Goal: Answer question/provide support: Share knowledge or assist other users

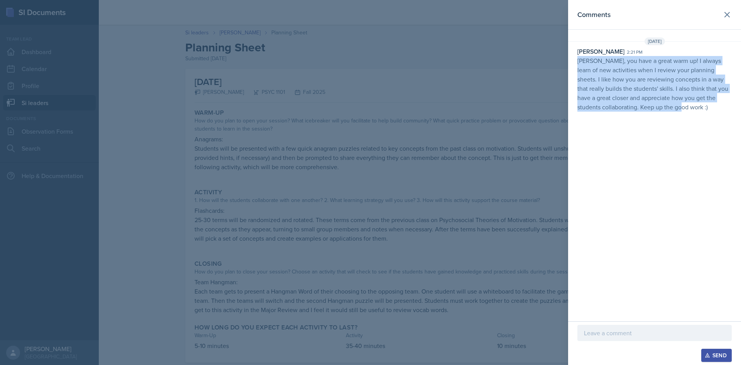
scroll to position [16, 0]
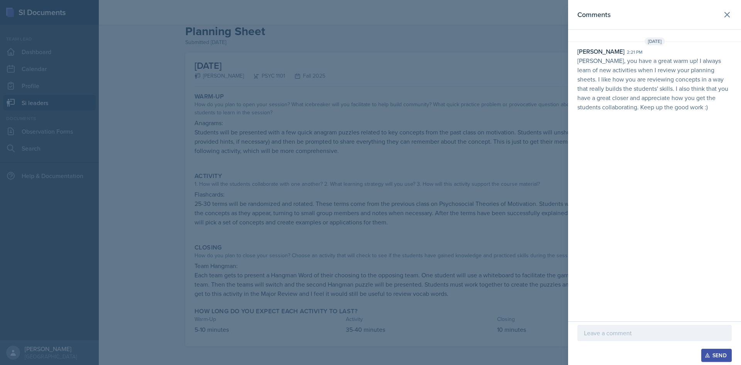
click at [491, 93] on div at bounding box center [370, 182] width 741 height 365
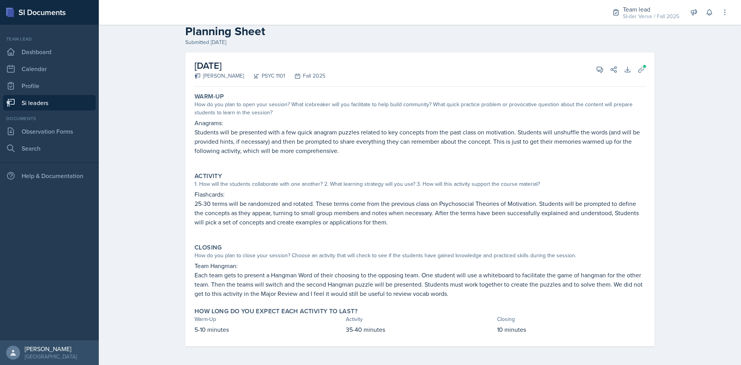
click at [61, 99] on link "Si leaders" at bounding box center [49, 102] width 93 height 15
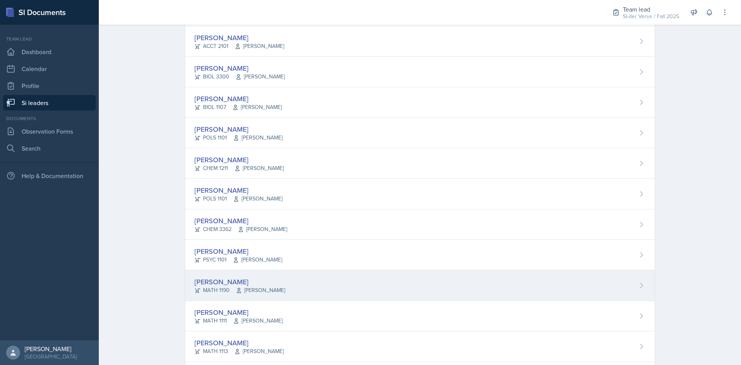
scroll to position [363, 0]
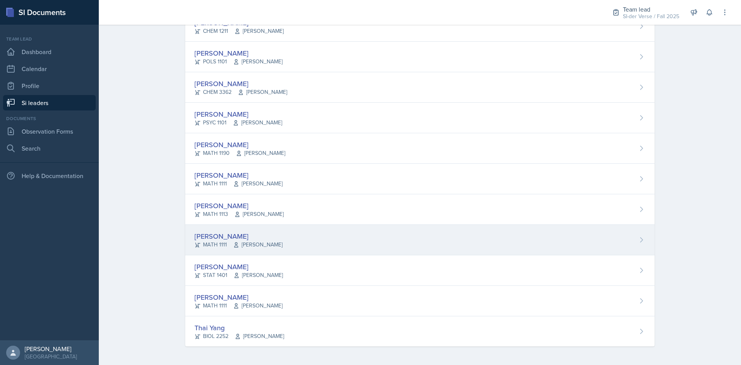
click at [230, 232] on div "[PERSON_NAME]" at bounding box center [238, 236] width 88 height 10
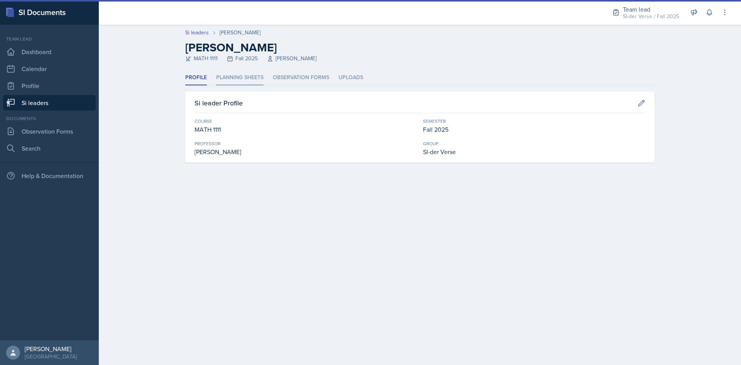
click at [242, 81] on li "Planning Sheets" at bounding box center [239, 77] width 47 height 15
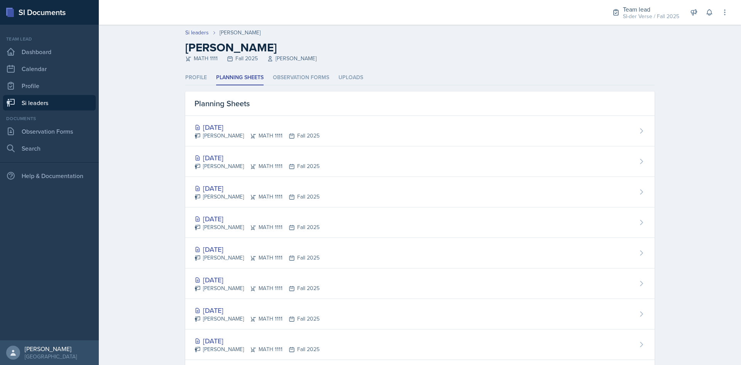
click at [30, 103] on link "Si leaders" at bounding box center [49, 102] width 93 height 15
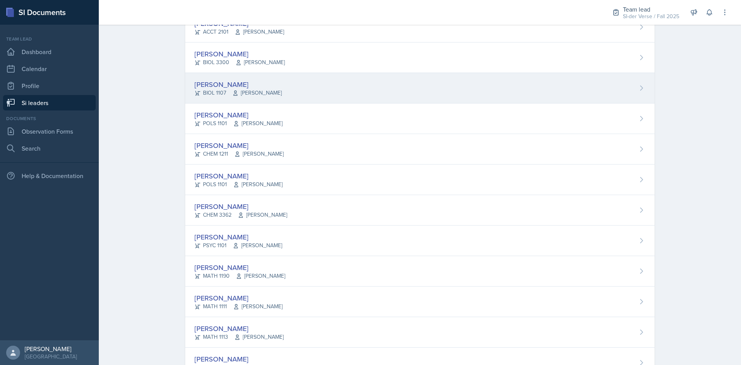
scroll to position [270, 0]
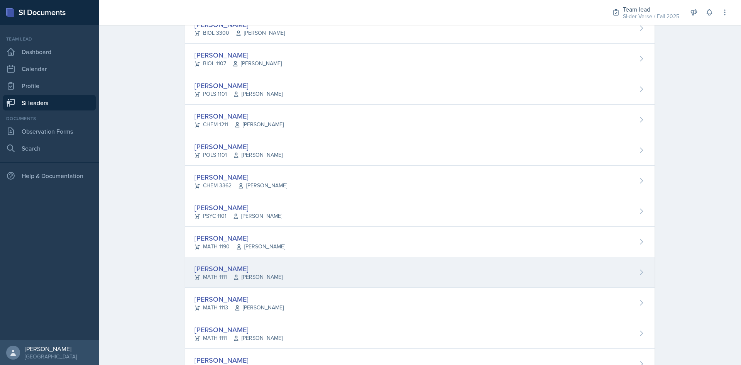
click at [197, 276] on icon at bounding box center [197, 277] width 6 height 6
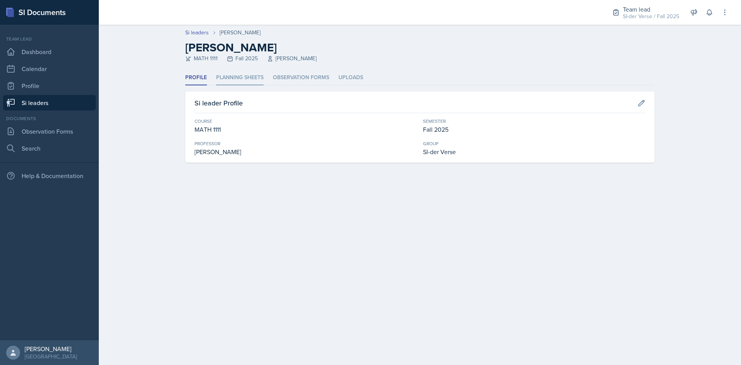
click at [238, 75] on li "Planning Sheets" at bounding box center [239, 77] width 47 height 15
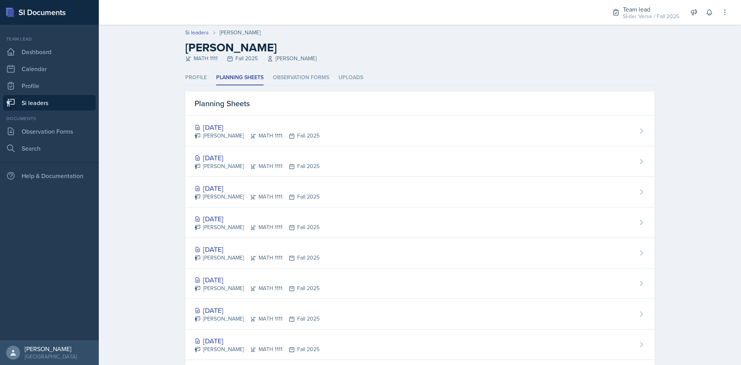
click at [498, 88] on div "Profile Planning Sheets Observation Forms Uploads Profile Planning Sheets Obser…" at bounding box center [419, 336] width 469 height 533
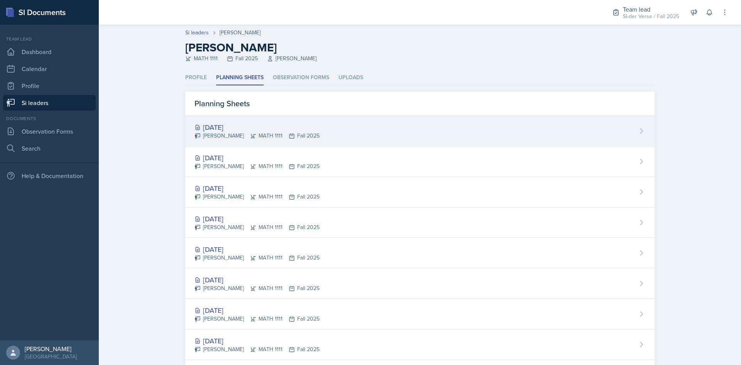
click at [223, 133] on div "[PERSON_NAME] MATH 1111 Fall 2025" at bounding box center [256, 136] width 125 height 8
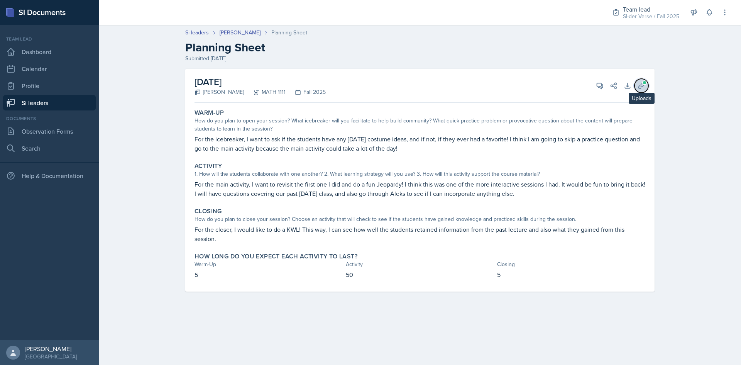
click at [645, 87] on button "Uploads" at bounding box center [641, 86] width 14 height 14
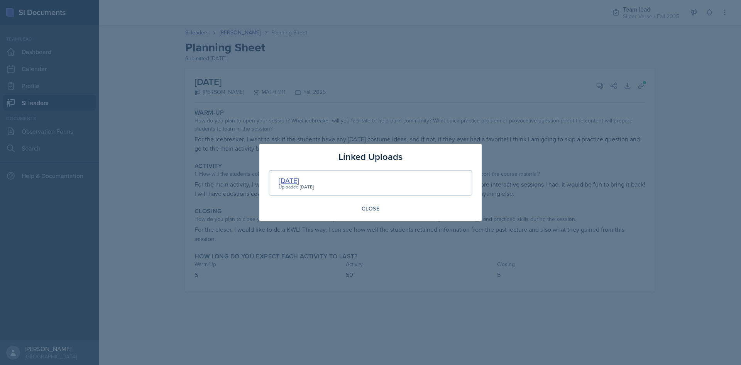
click at [310, 178] on div "[DATE]" at bounding box center [296, 180] width 35 height 10
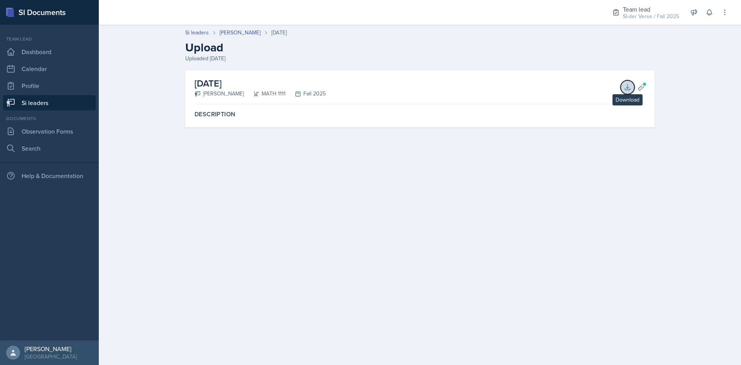
click at [628, 90] on icon at bounding box center [627, 87] width 8 height 8
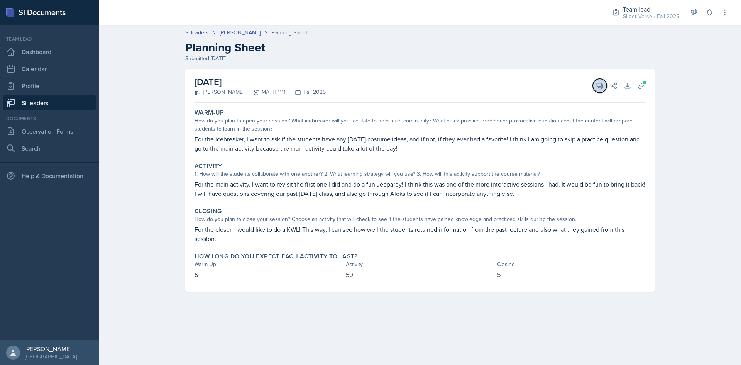
click at [594, 89] on button "View Comments" at bounding box center [600, 86] width 14 height 14
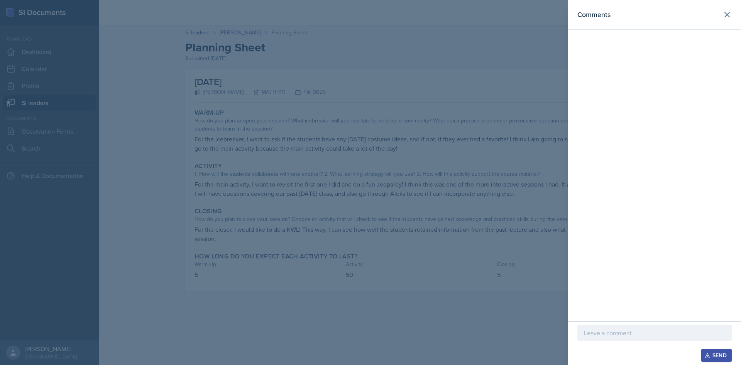
click at [587, 323] on div "Send" at bounding box center [654, 343] width 173 height 44
drag, startPoint x: 588, startPoint y: 329, endPoint x: 616, endPoint y: 357, distance: 39.6
click at [588, 330] on p at bounding box center [654, 332] width 141 height 9
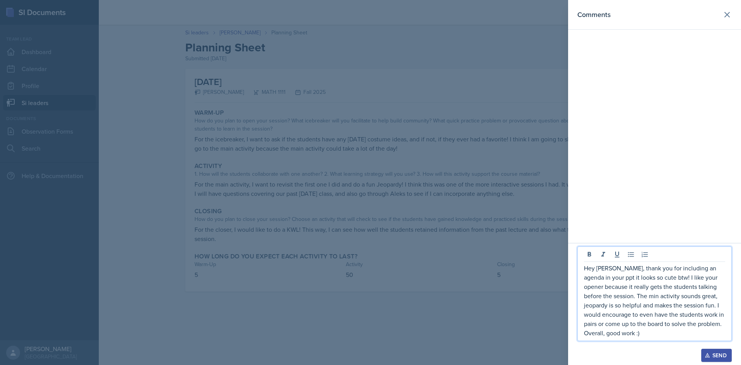
click at [600, 295] on p "Hey [PERSON_NAME], thank you for including an agenda in your ppt it looks so cu…" at bounding box center [654, 300] width 141 height 74
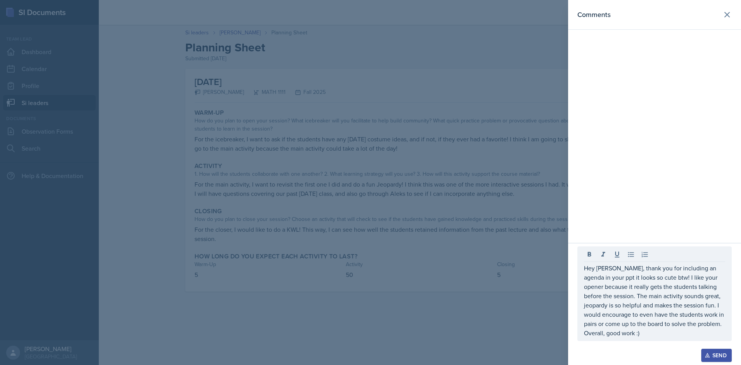
click at [706, 356] on icon "button" at bounding box center [707, 355] width 4 height 4
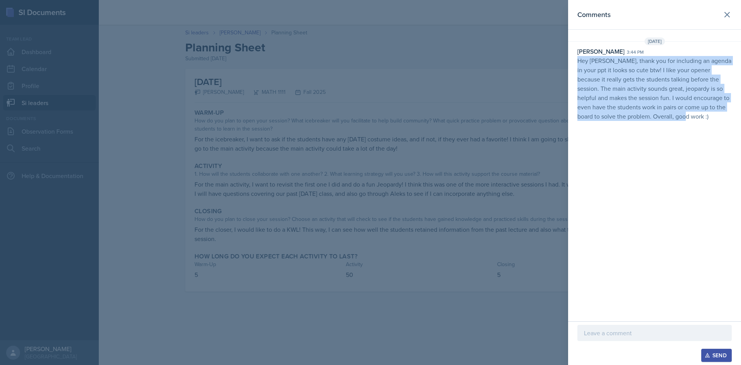
drag, startPoint x: 576, startPoint y: 61, endPoint x: 722, endPoint y: 153, distance: 173.1
click at [724, 155] on div "Comments [DATE] [PERSON_NAME] 3:44 pm Hey [PERSON_NAME], thank you for includin…" at bounding box center [654, 160] width 173 height 321
copy p "Hey [PERSON_NAME], thank you for including an agenda in your ppt it looks so cu…"
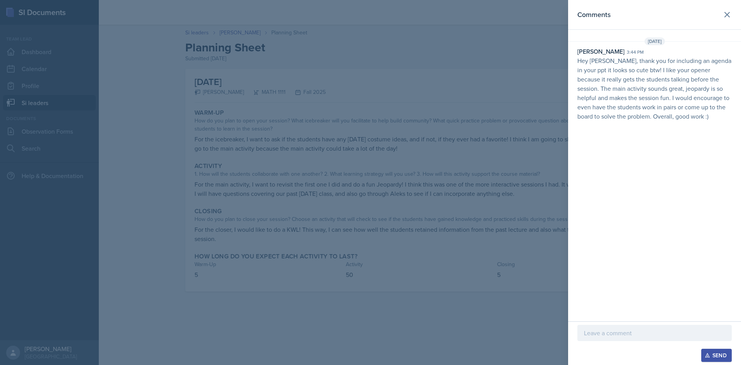
click at [202, 140] on div at bounding box center [370, 182] width 741 height 365
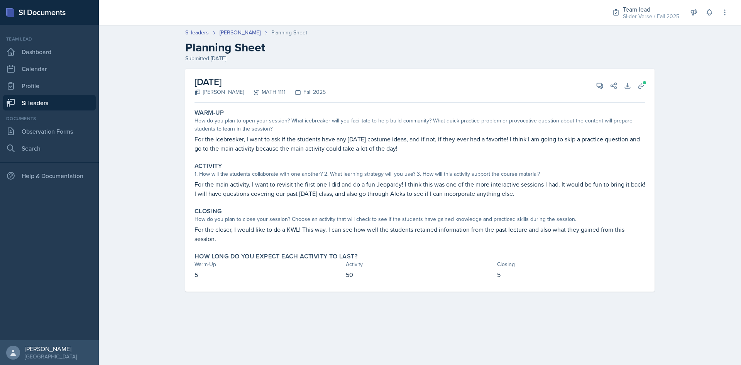
click at [58, 100] on link "Si leaders" at bounding box center [49, 102] width 93 height 15
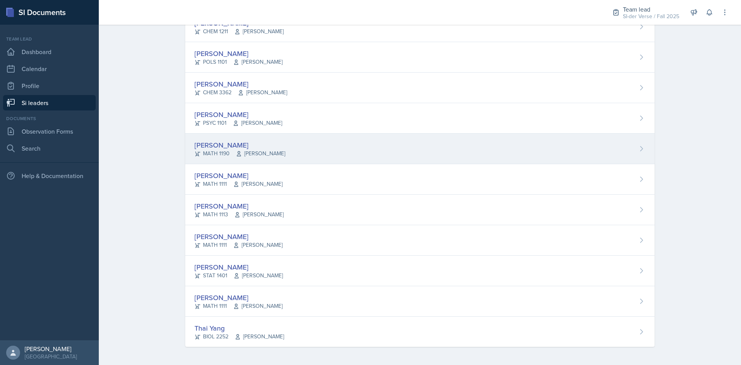
scroll to position [363, 0]
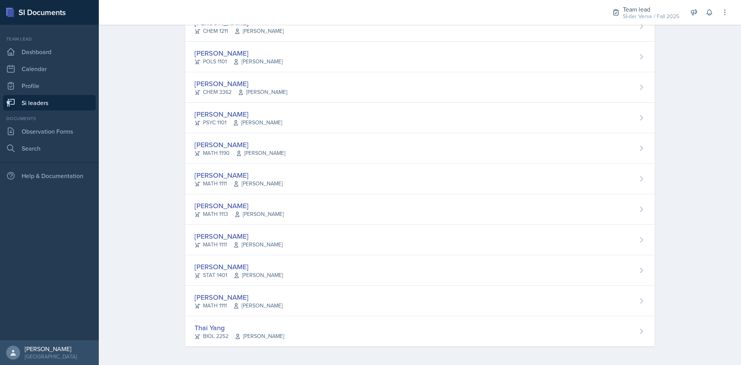
click at [231, 147] on div "[PERSON_NAME]" at bounding box center [239, 144] width 91 height 10
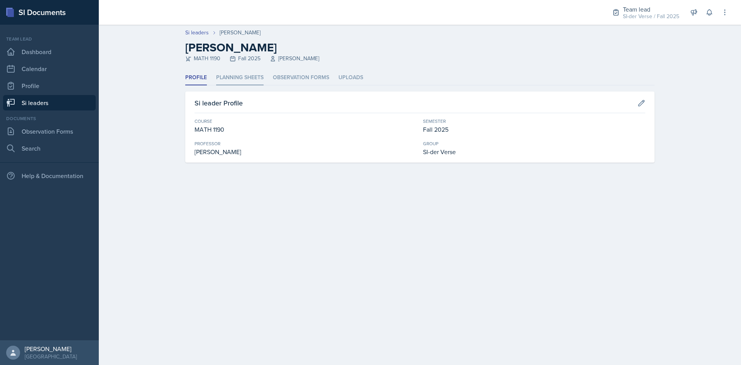
click at [234, 79] on li "Planning Sheets" at bounding box center [239, 77] width 47 height 15
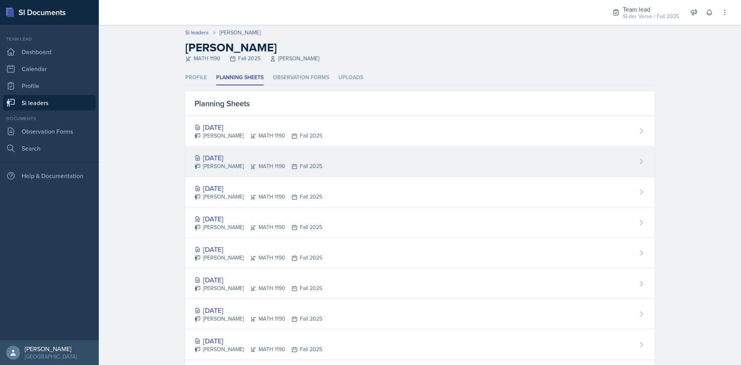
click at [235, 155] on div "[DATE]" at bounding box center [258, 157] width 128 height 10
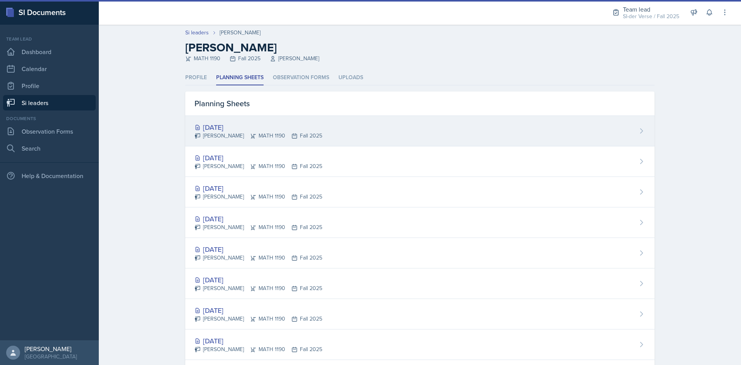
click at [231, 126] on div "[DATE]" at bounding box center [258, 127] width 128 height 10
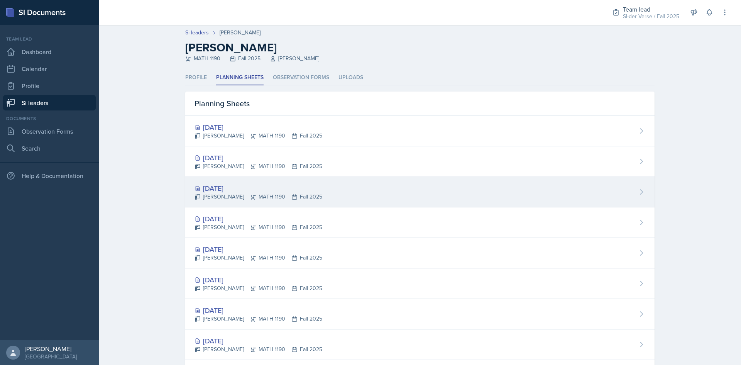
click at [237, 199] on div "[PERSON_NAME] MATH 1190 Fall 2025" at bounding box center [258, 196] width 128 height 8
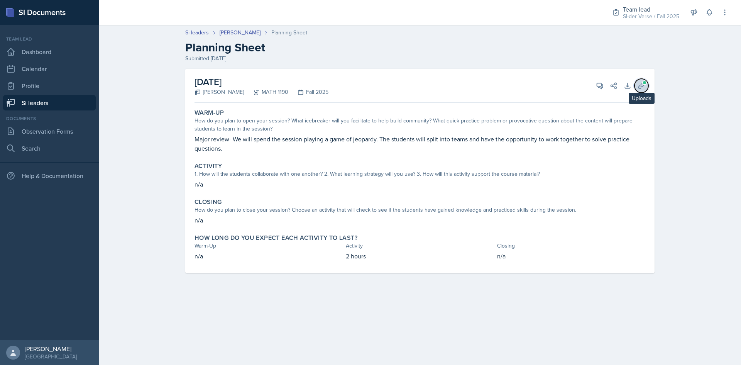
click at [641, 81] on button "Uploads" at bounding box center [641, 86] width 14 height 14
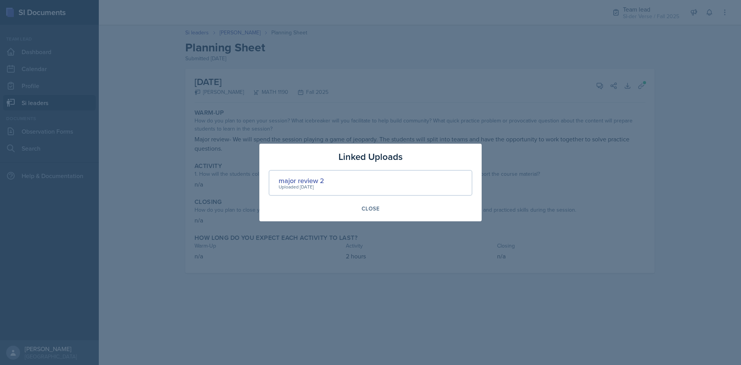
click at [361, 206] on div "Close" at bounding box center [370, 208] width 18 height 6
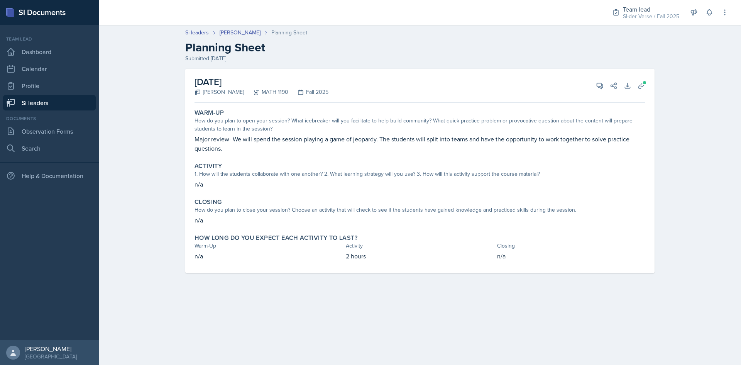
click at [592, 89] on div "View Comments Comments Send Share" at bounding box center [603, 86] width 28 height 8
drag, startPoint x: 594, startPoint y: 85, endPoint x: 594, endPoint y: 155, distance: 70.2
click at [594, 86] on button "View Comments" at bounding box center [600, 86] width 14 height 14
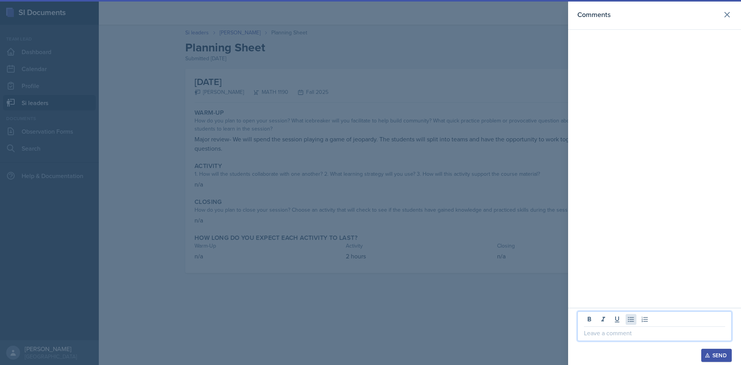
drag, startPoint x: 628, startPoint y: 330, endPoint x: 629, endPoint y: 324, distance: 5.8
click at [628, 330] on p at bounding box center [654, 332] width 141 height 9
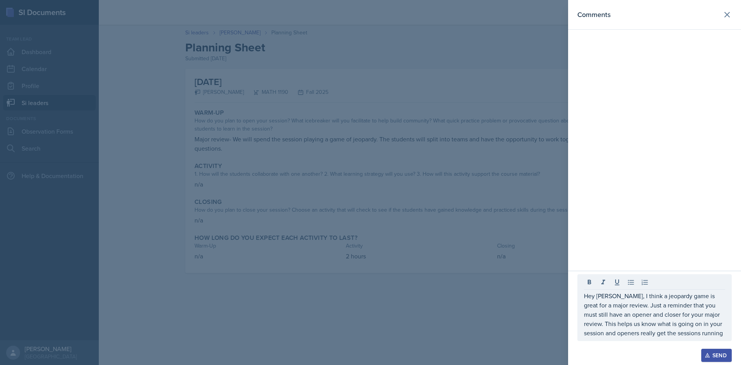
click at [726, 323] on div "Hey [PERSON_NAME], I think a jeopardy game is great for a major review. Just a …" at bounding box center [654, 307] width 154 height 67
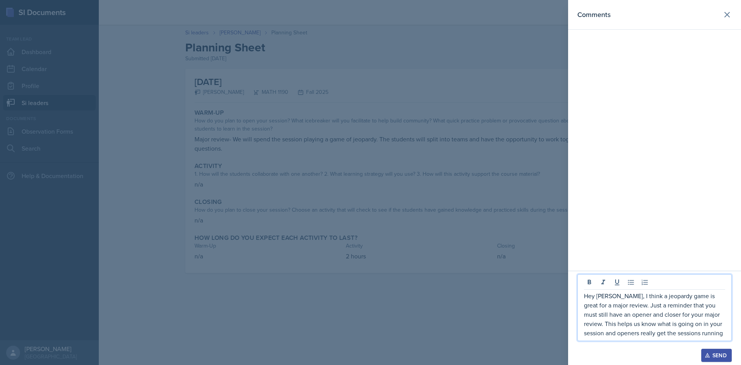
click at [724, 326] on p "Hey [PERSON_NAME], I think a jeopardy game is great for a major review. Just a …" at bounding box center [654, 314] width 141 height 46
click at [598, 333] on p "Hey [PERSON_NAME], I think a jeopardy game is great for a major review. Just a …" at bounding box center [654, 314] width 141 height 46
click at [709, 332] on p "Hey [PERSON_NAME], I think a jeopardy game is great for a major review. Just a …" at bounding box center [654, 314] width 141 height 46
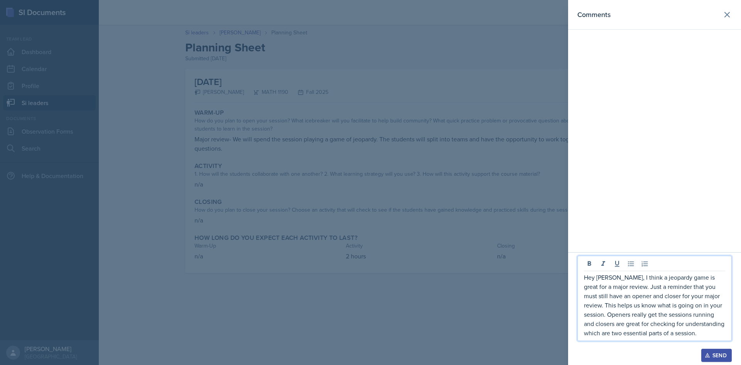
click at [711, 350] on button "Send" at bounding box center [716, 354] width 30 height 13
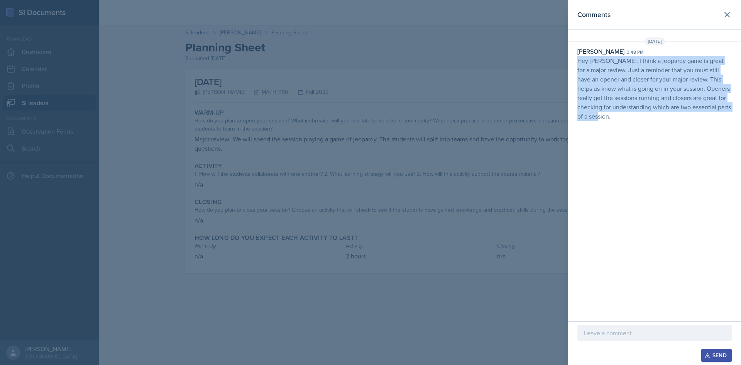
drag, startPoint x: 575, startPoint y: 61, endPoint x: 667, endPoint y: 143, distance: 123.8
click at [667, 143] on div "Comments [DATE] [PERSON_NAME] 3:48 pm Hey [PERSON_NAME], I think a jeopardy gam…" at bounding box center [654, 160] width 173 height 321
copy p "Hey [PERSON_NAME], I think a jeopardy game is great for a major review. Just a …"
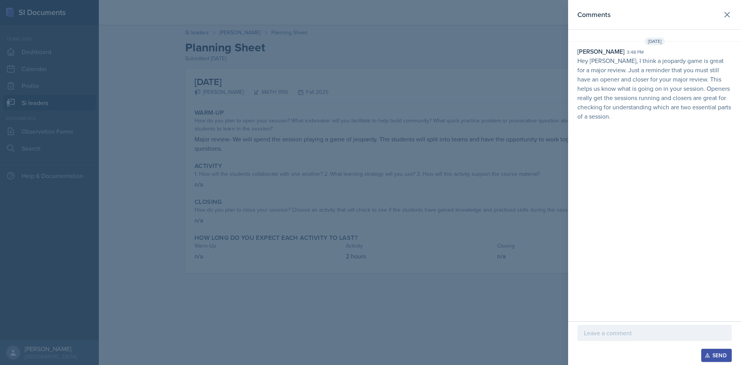
click at [255, 60] on div at bounding box center [370, 182] width 741 height 365
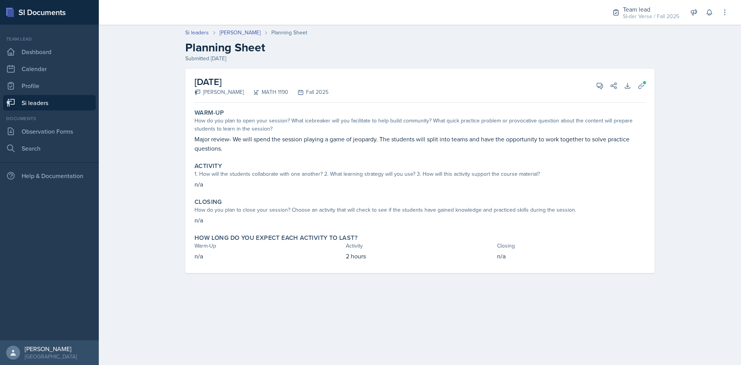
click at [50, 105] on link "Si leaders" at bounding box center [49, 102] width 93 height 15
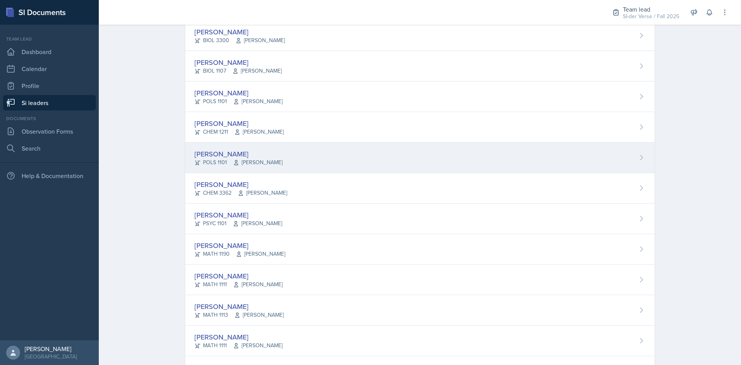
scroll to position [270, 0]
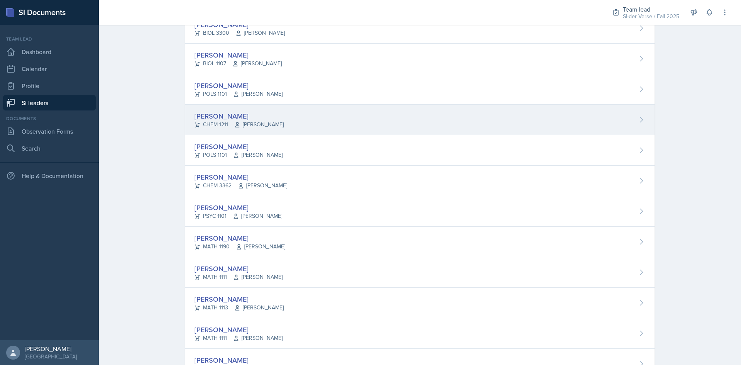
click at [218, 115] on div "[PERSON_NAME]" at bounding box center [238, 116] width 89 height 10
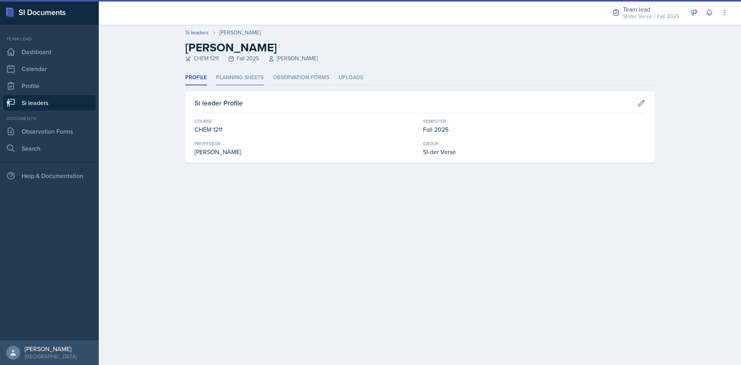
click at [235, 82] on li "Planning Sheets" at bounding box center [239, 77] width 47 height 15
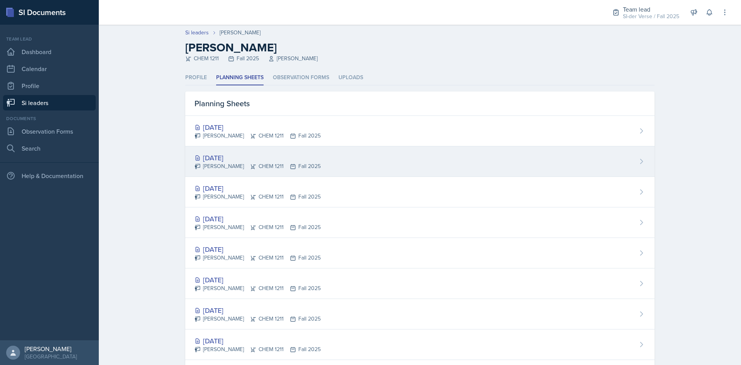
click at [233, 159] on div "[DATE]" at bounding box center [257, 157] width 126 height 10
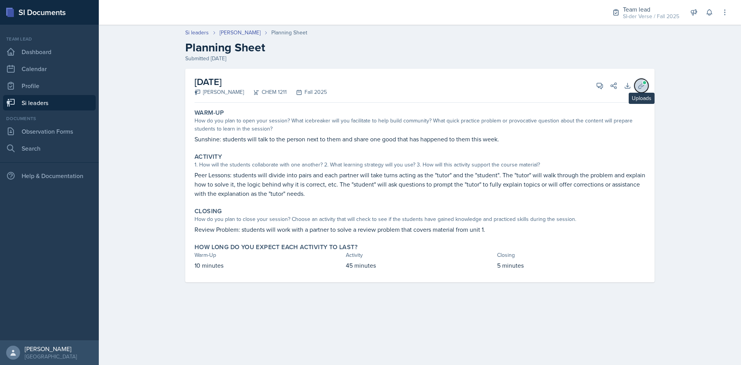
click at [645, 83] on span at bounding box center [644, 82] width 5 height 5
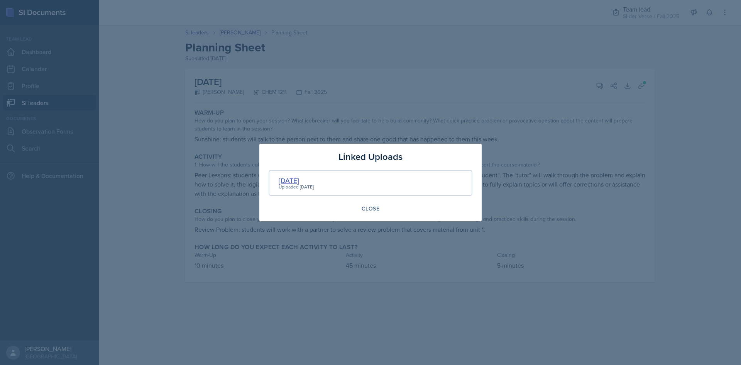
click at [284, 176] on div "[DATE]" at bounding box center [296, 180] width 35 height 10
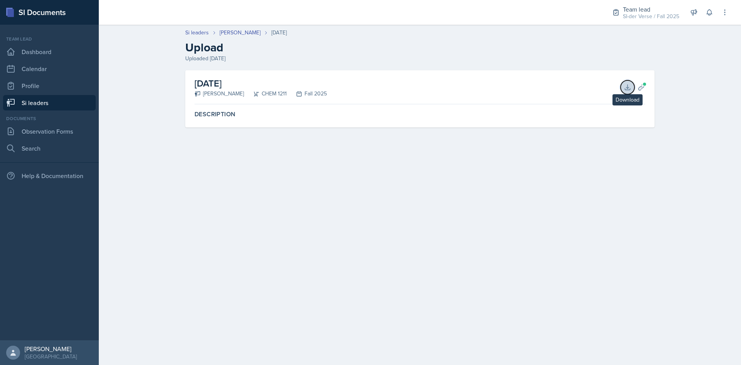
click at [622, 89] on button "Download" at bounding box center [627, 87] width 14 height 14
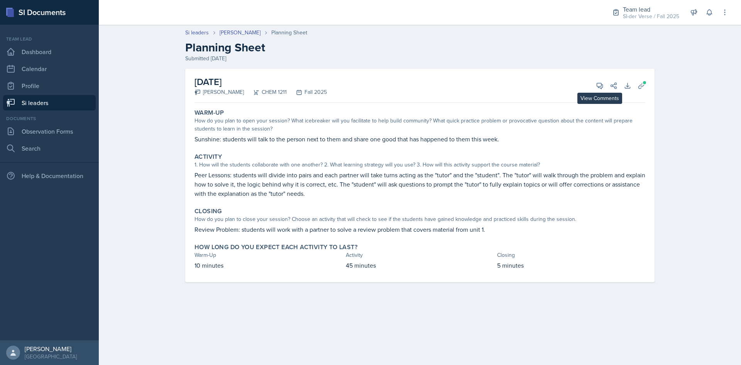
click at [592, 88] on div "View Comments Comments Send Share" at bounding box center [603, 86] width 28 height 8
click at [640, 83] on icon at bounding box center [641, 86] width 8 height 8
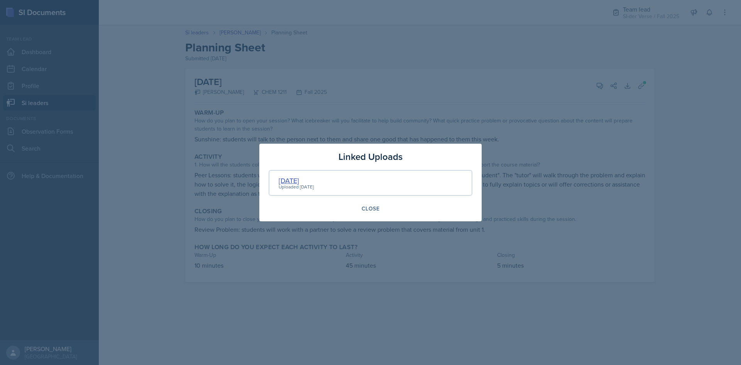
click at [284, 179] on div "[DATE]" at bounding box center [296, 180] width 35 height 10
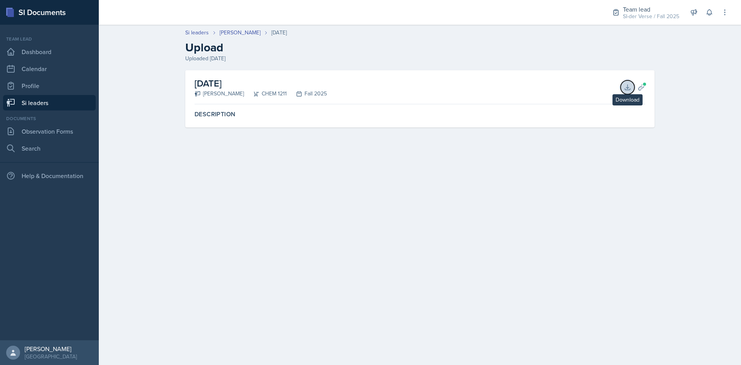
click at [628, 88] on icon at bounding box center [627, 86] width 5 height 5
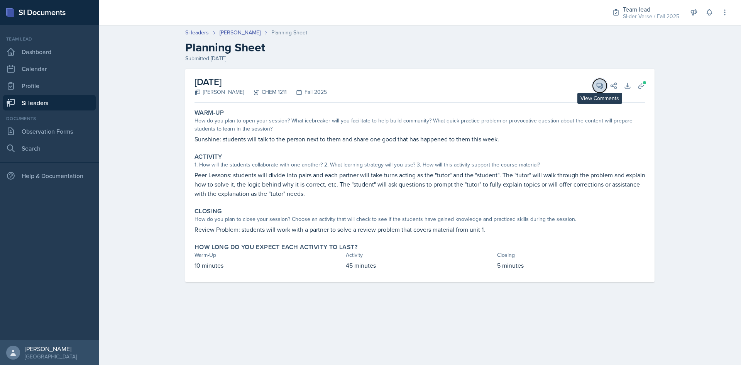
click at [596, 91] on button "View Comments" at bounding box center [600, 86] width 14 height 14
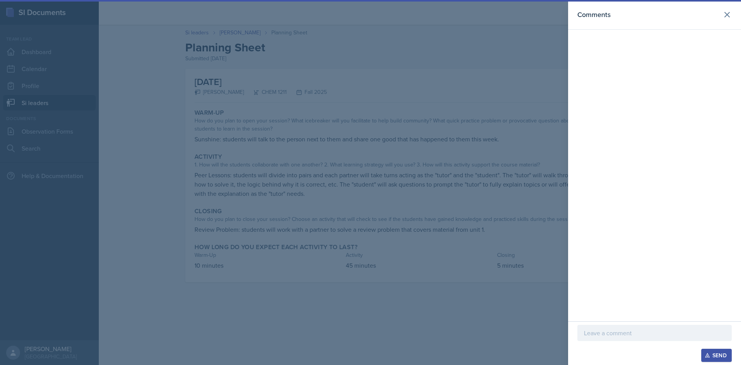
drag, startPoint x: 519, startPoint y: 246, endPoint x: 519, endPoint y: 232, distance: 13.5
click at [520, 244] on div at bounding box center [370, 182] width 741 height 365
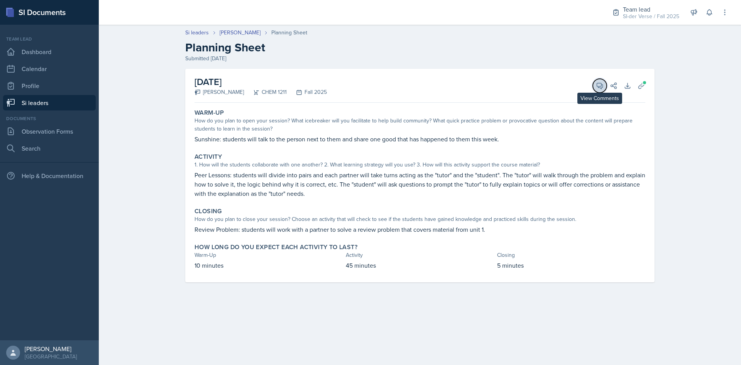
click at [596, 83] on icon at bounding box center [600, 86] width 8 height 8
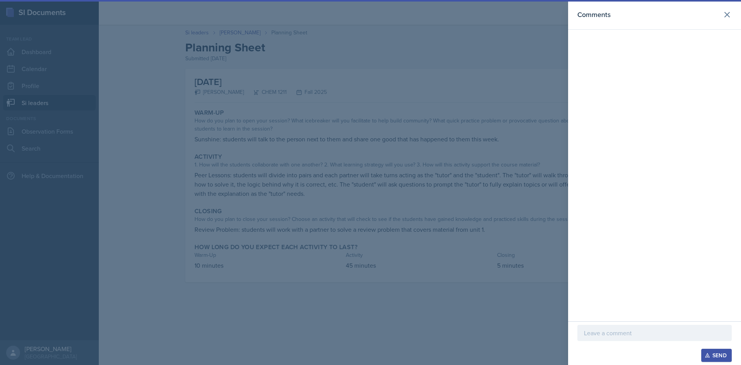
click at [608, 327] on div at bounding box center [654, 332] width 154 height 16
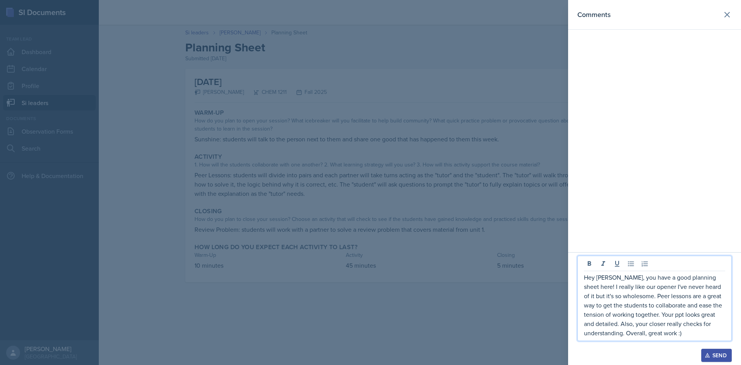
drag, startPoint x: 709, startPoint y: 350, endPoint x: 676, endPoint y: 250, distance: 104.7
click at [709, 350] on button "Send" at bounding box center [716, 354] width 30 height 13
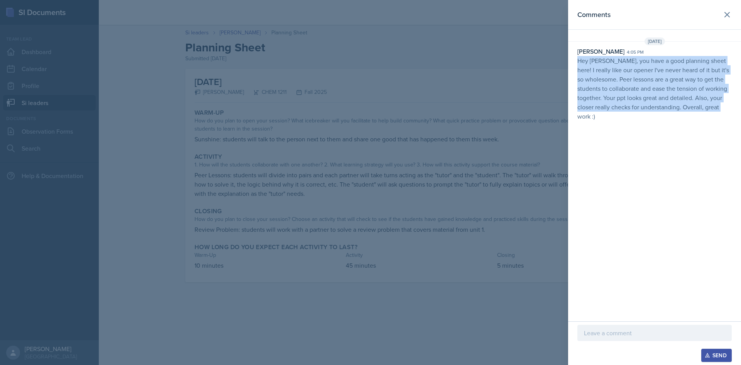
drag, startPoint x: 572, startPoint y: 57, endPoint x: 691, endPoint y: 162, distance: 157.4
click at [699, 168] on div "Comments [DATE] [PERSON_NAME] 4:05 pm Hey [PERSON_NAME], you have a good planni…" at bounding box center [654, 160] width 173 height 321
copy p "Hey [PERSON_NAME], you have a good planning sheet here! I really like our opene…"
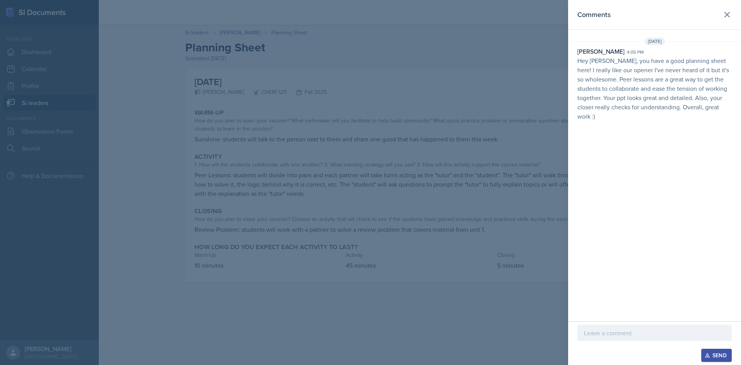
click at [223, 116] on div at bounding box center [370, 182] width 741 height 365
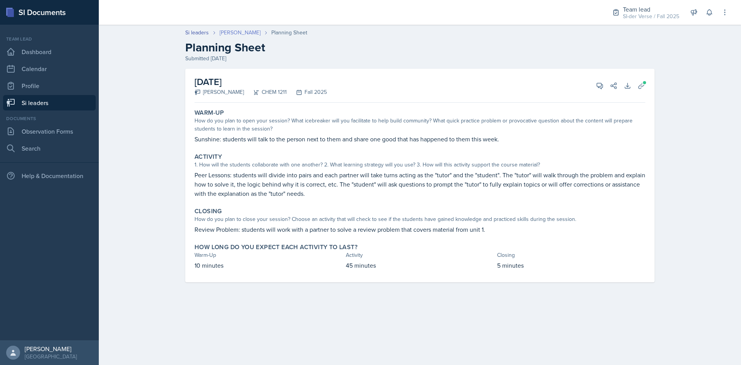
click at [228, 32] on link "[PERSON_NAME]" at bounding box center [240, 33] width 41 height 8
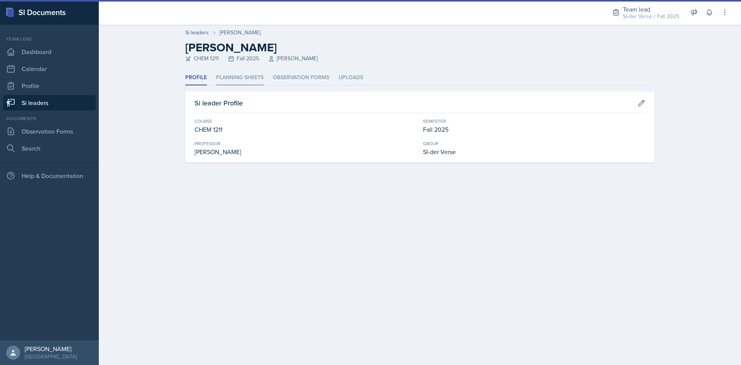
click at [228, 70] on li "Planning Sheets" at bounding box center [239, 77] width 47 height 15
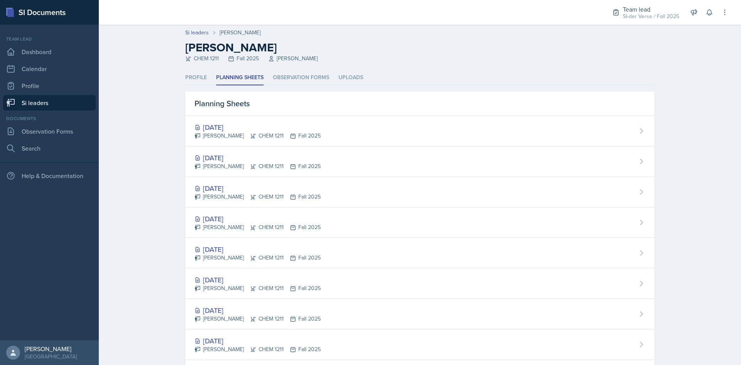
drag, startPoint x: 217, startPoint y: 131, endPoint x: 216, endPoint y: 126, distance: 5.1
click at [218, 132] on div "[DATE] [PERSON_NAME] CHEM 1211 Fall 2025" at bounding box center [257, 131] width 126 height 18
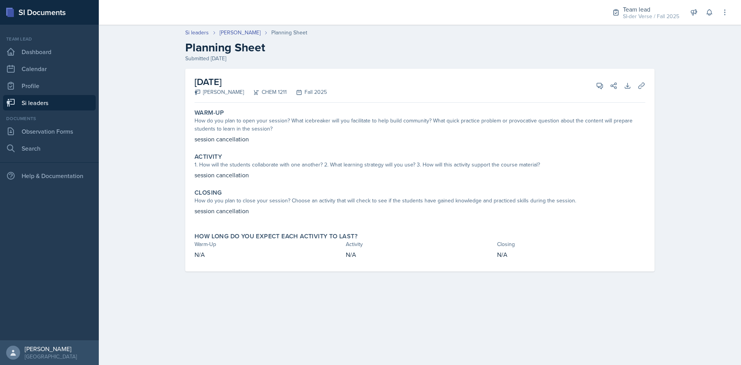
click at [58, 101] on link "Si leaders" at bounding box center [49, 102] width 93 height 15
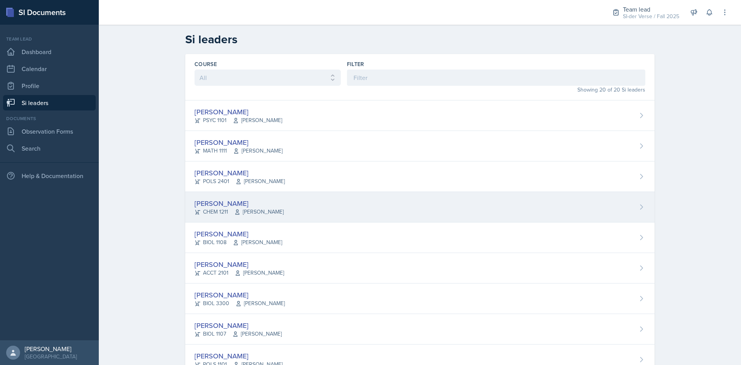
click at [207, 203] on div "[PERSON_NAME]" at bounding box center [238, 203] width 89 height 10
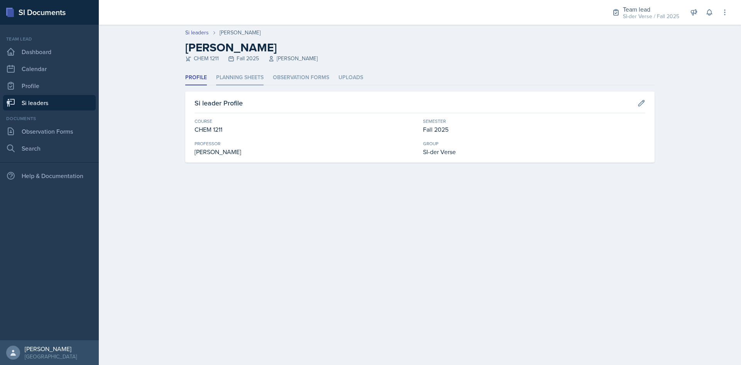
click at [230, 76] on li "Planning Sheets" at bounding box center [239, 77] width 47 height 15
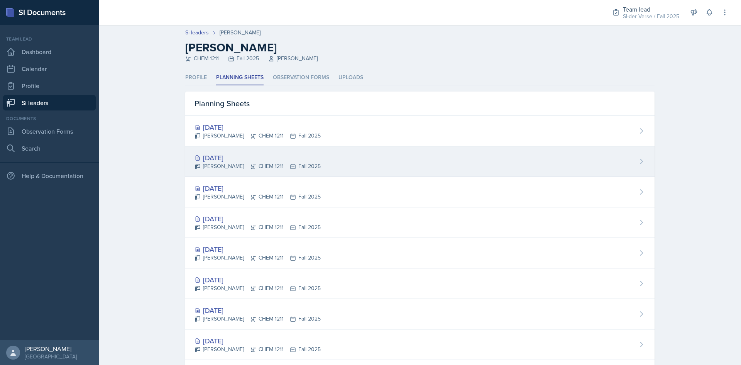
click at [245, 160] on div "[DATE]" at bounding box center [257, 157] width 126 height 10
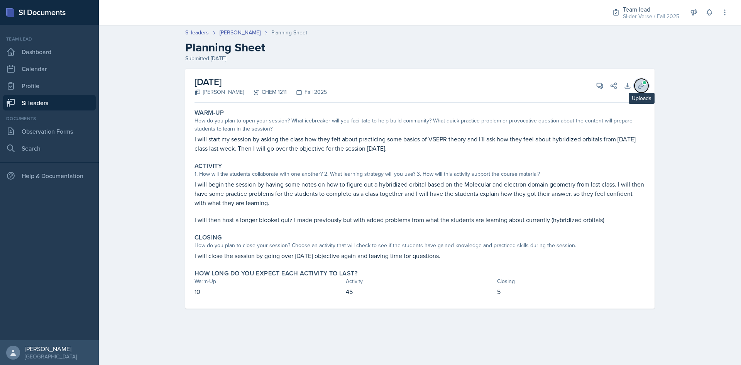
click at [645, 82] on span at bounding box center [644, 82] width 5 height 5
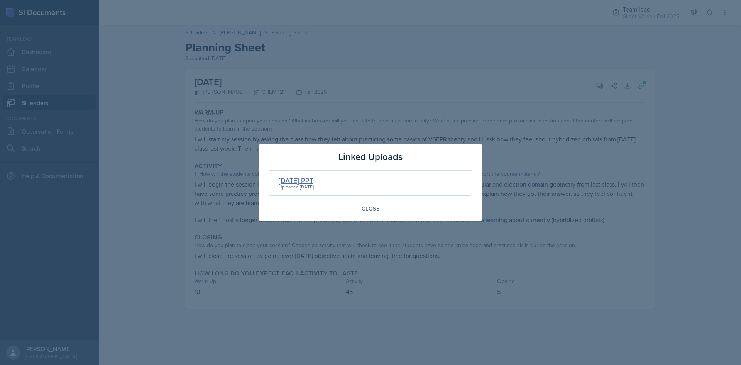
click at [287, 179] on div "[DATE] PPT" at bounding box center [296, 180] width 35 height 10
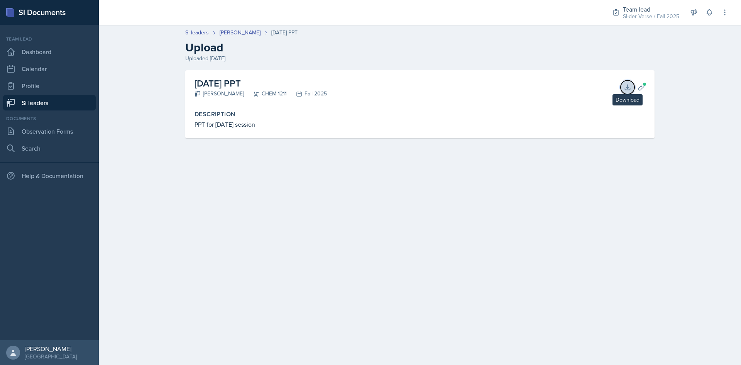
click at [625, 88] on icon at bounding box center [627, 87] width 8 height 8
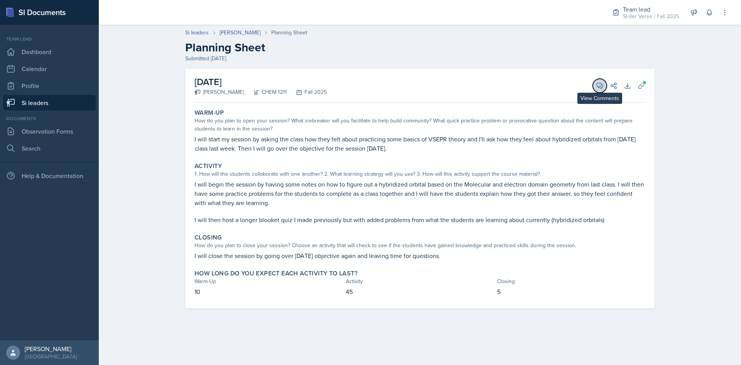
click at [599, 88] on icon at bounding box center [600, 86] width 6 height 6
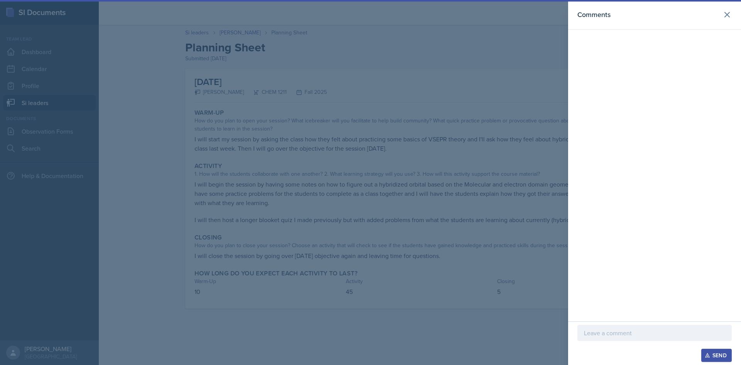
click at [585, 333] on p at bounding box center [654, 332] width 141 height 9
